Goal: Information Seeking & Learning: Check status

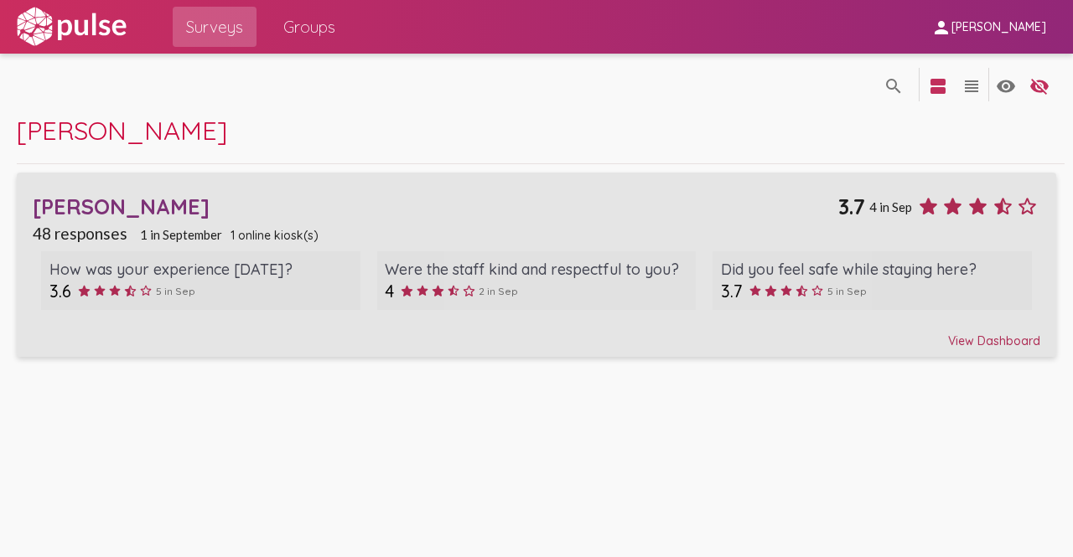
click at [992, 340] on div "View Dashboard" at bounding box center [536, 334] width 1007 height 30
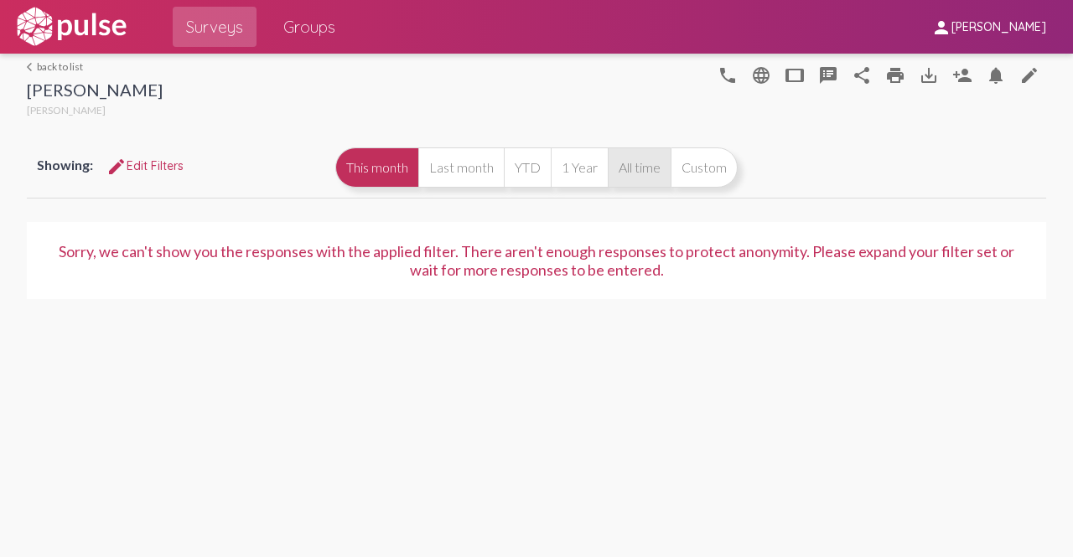
click at [624, 163] on button "All time" at bounding box center [639, 168] width 63 height 40
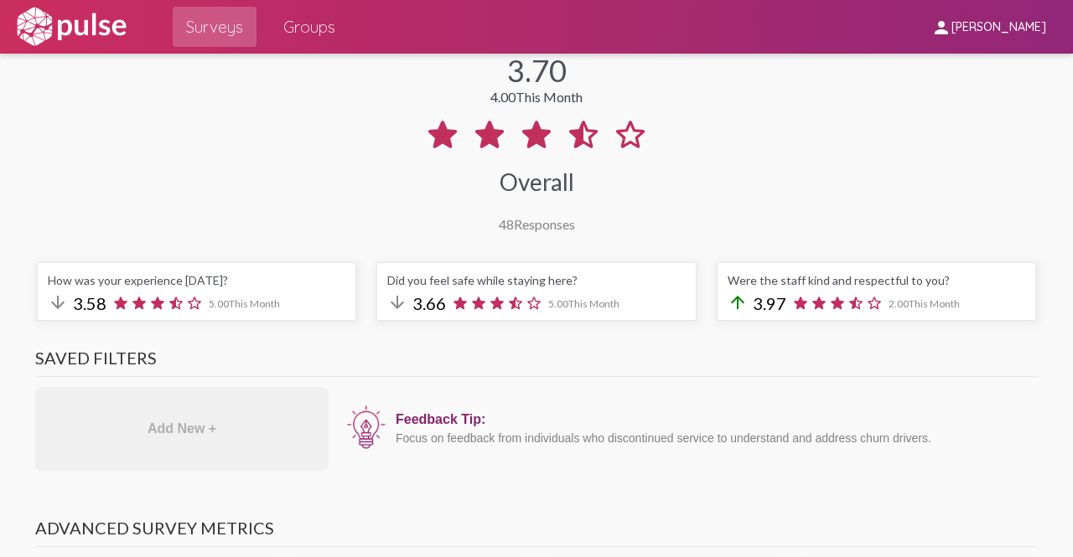
scroll to position [162, 0]
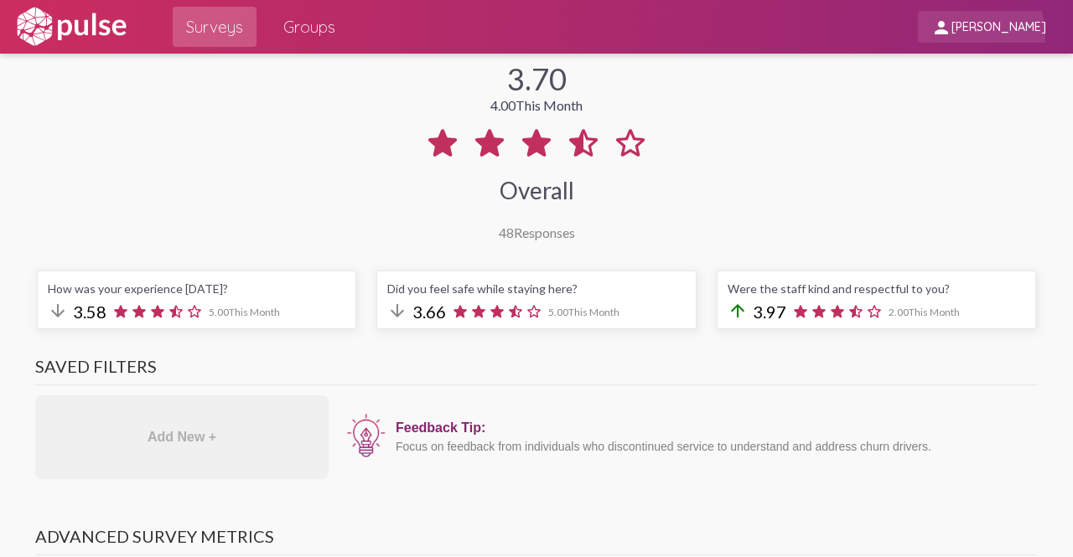
click at [974, 36] on span "person [PERSON_NAME]" at bounding box center [988, 26] width 115 height 31
click at [688, 26] on div at bounding box center [536, 278] width 1073 height 557
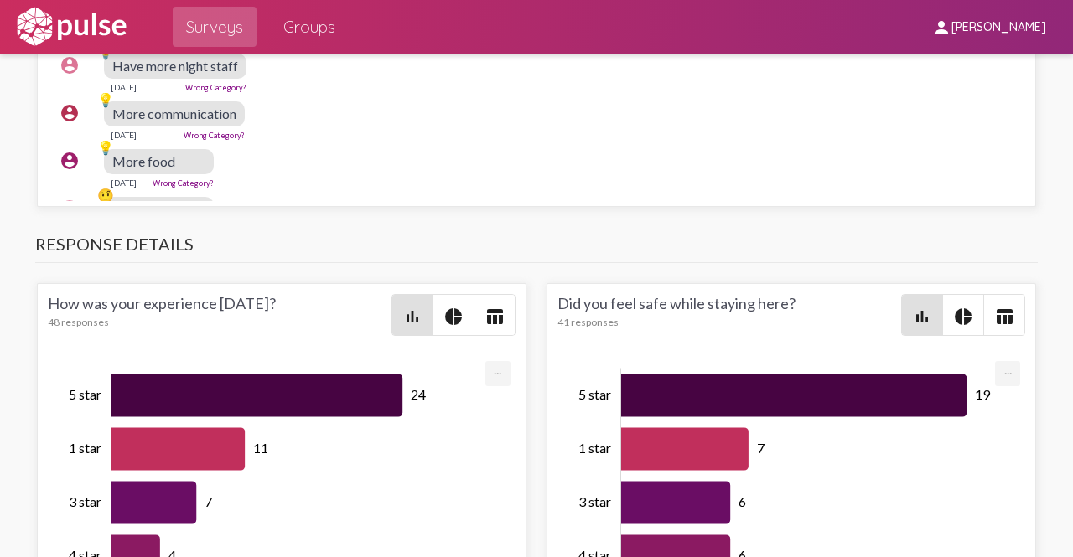
scroll to position [49, 0]
